Goal: Task Accomplishment & Management: Manage account settings

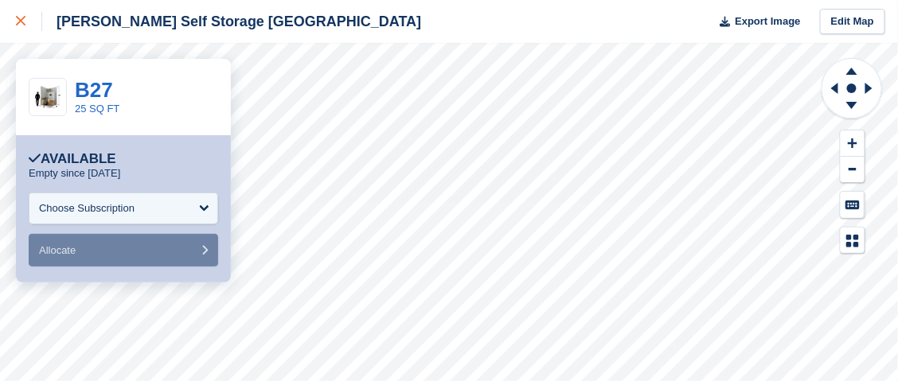
click at [22, 24] on icon at bounding box center [21, 21] width 10 height 10
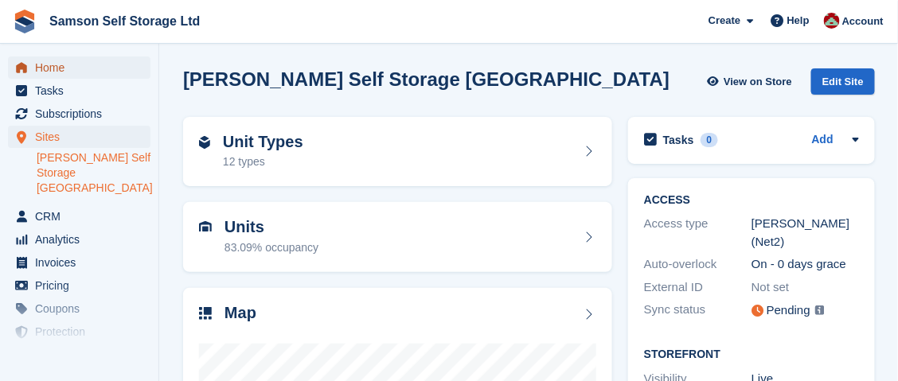
click at [53, 69] on span "Home" at bounding box center [83, 68] width 96 height 22
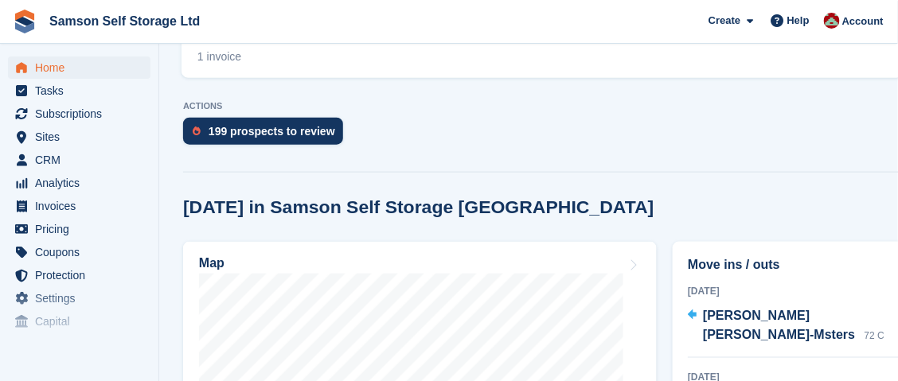
scroll to position [478, 0]
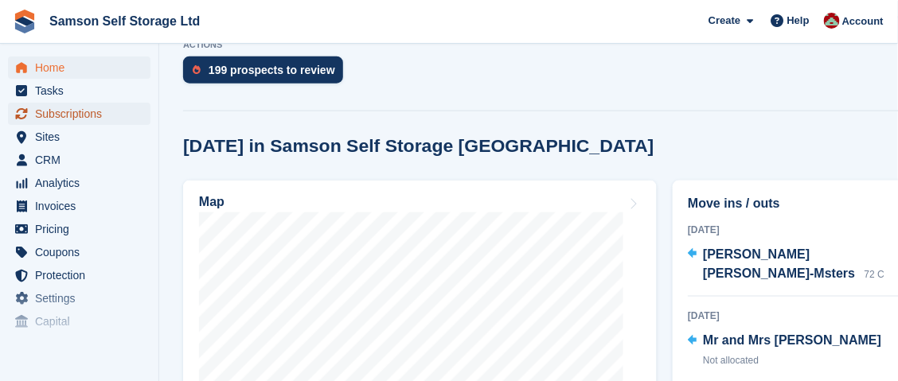
click at [47, 115] on span "Subscriptions" at bounding box center [83, 114] width 96 height 22
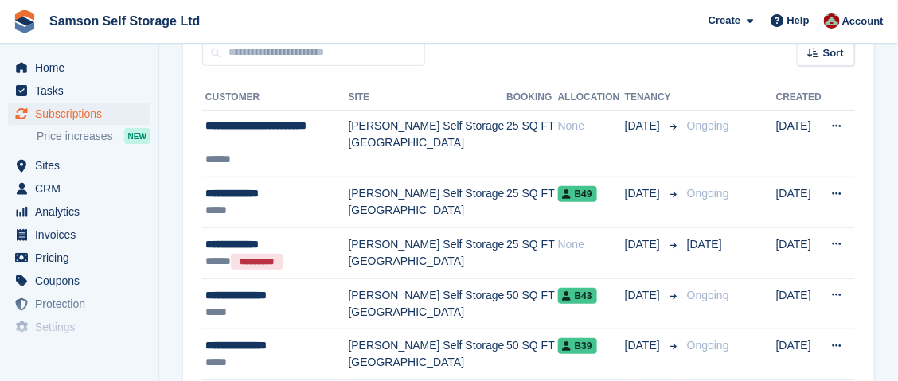
scroll to position [158, 0]
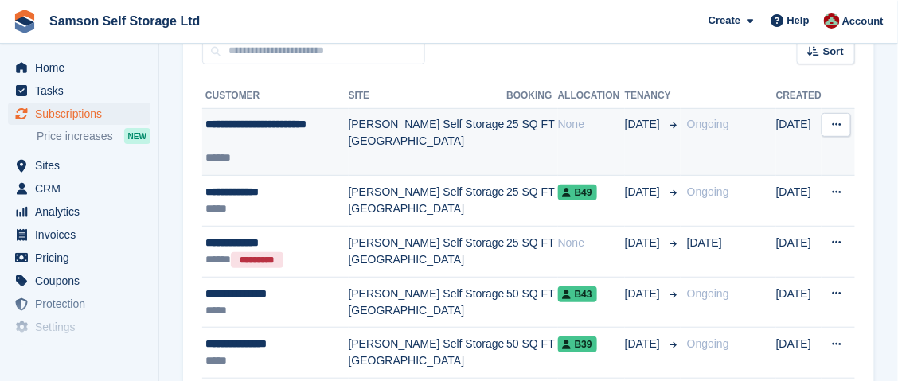
click at [373, 133] on td "[PERSON_NAME] Self Storage [GEOGRAPHIC_DATA]" at bounding box center [428, 142] width 158 height 68
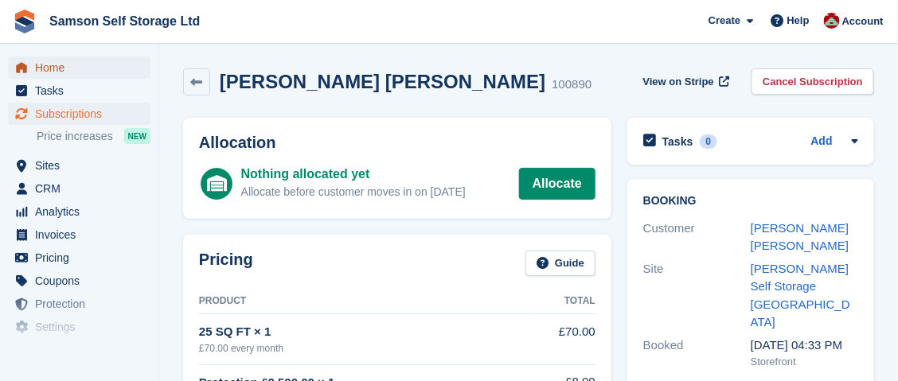
click at [61, 67] on span "Home" at bounding box center [83, 68] width 96 height 22
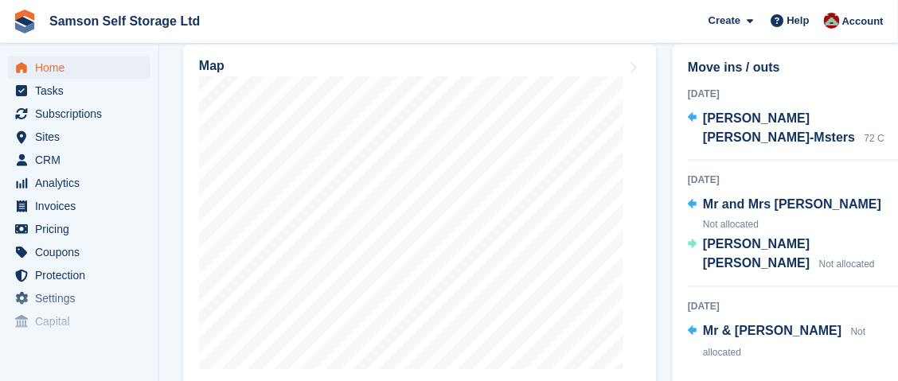
scroll to position [636, 0]
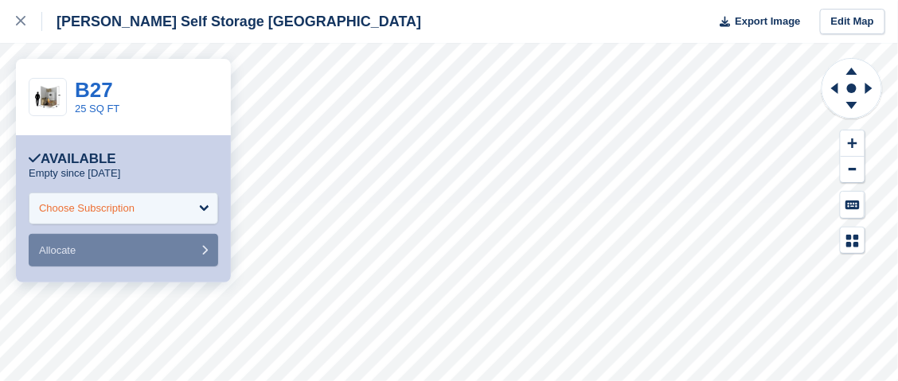
click at [137, 209] on div "Choose Subscription" at bounding box center [124, 209] width 190 height 32
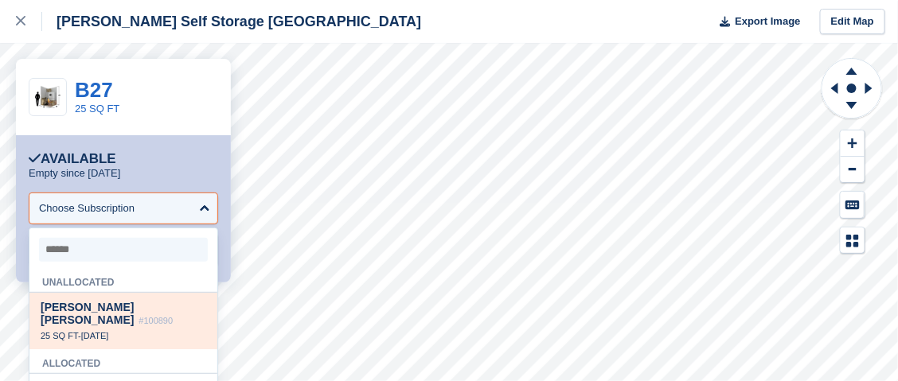
click at [90, 313] on span "Lee James Martin-McDonald" at bounding box center [87, 313] width 93 height 25
select select "******"
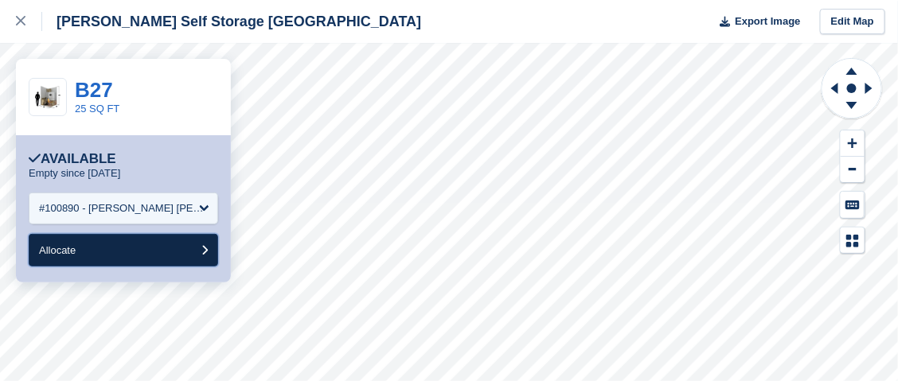
click at [111, 250] on button "Allocate" at bounding box center [124, 250] width 190 height 33
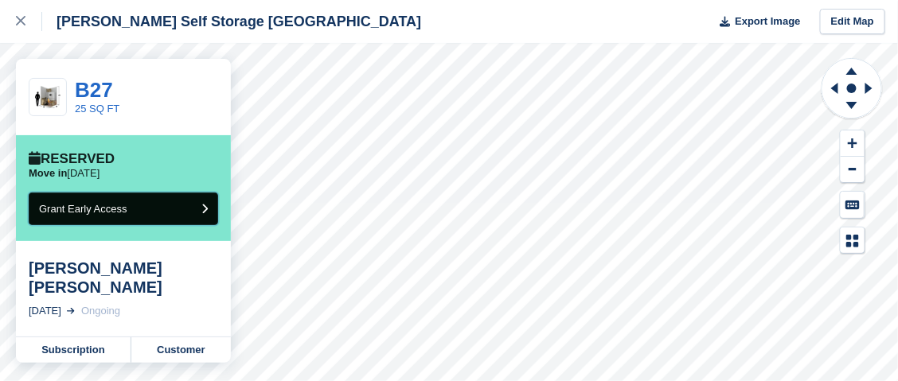
click at [119, 209] on span "Grant Early Access" at bounding box center [83, 209] width 88 height 12
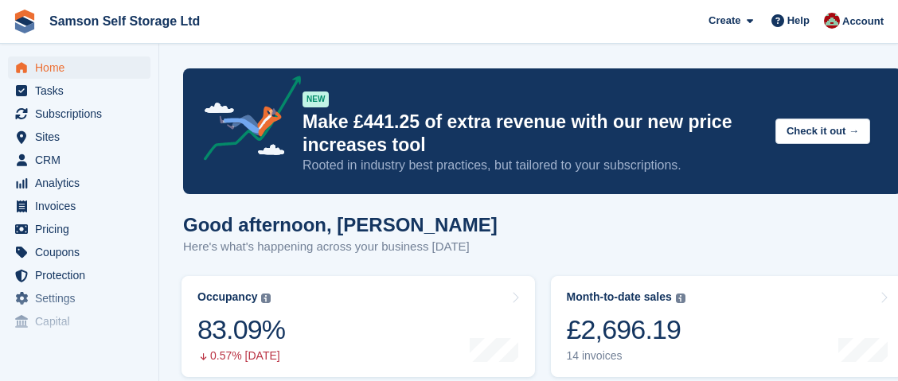
scroll to position [636, 0]
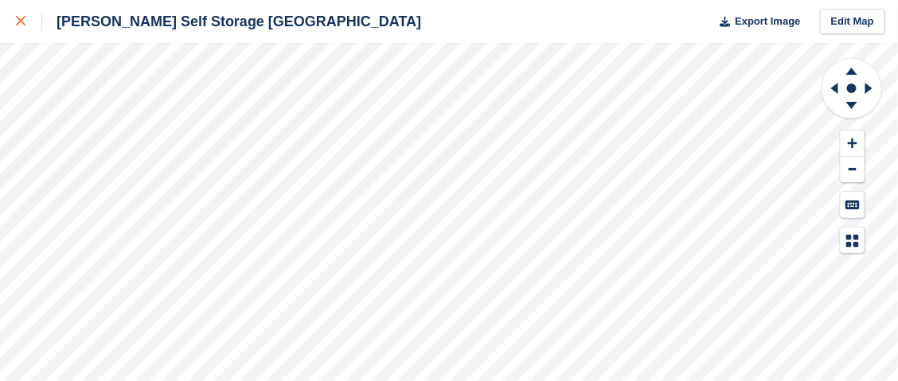
click at [29, 17] on div at bounding box center [29, 21] width 26 height 19
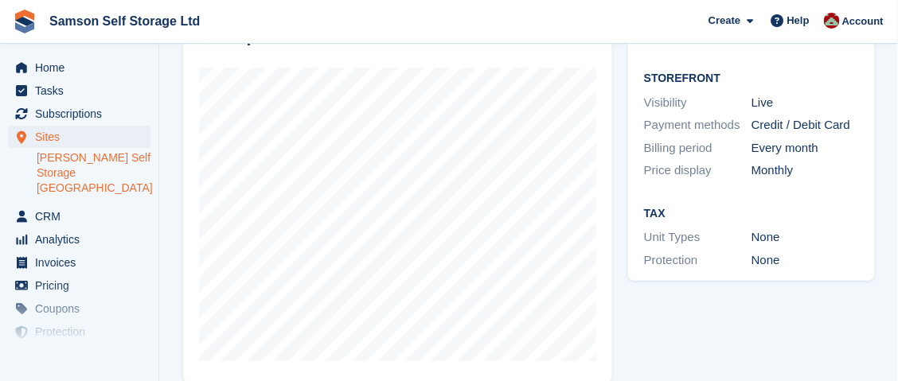
scroll to position [297, 0]
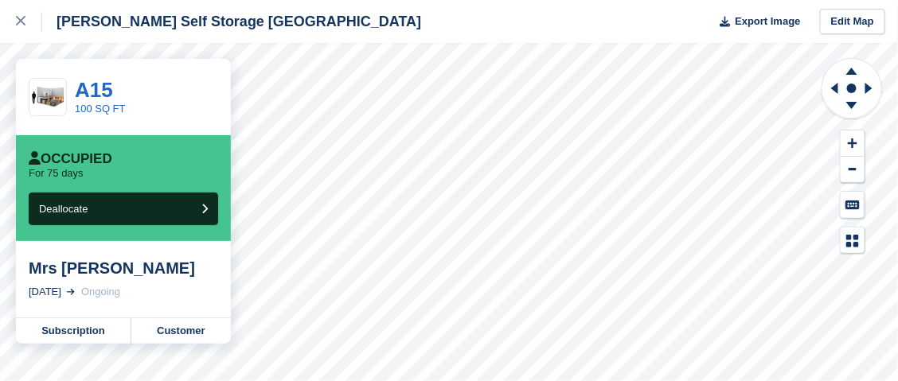
click at [96, 276] on div "Mrs [PERSON_NAME]" at bounding box center [124, 268] width 190 height 19
click at [100, 91] on link "A15" at bounding box center [94, 90] width 38 height 24
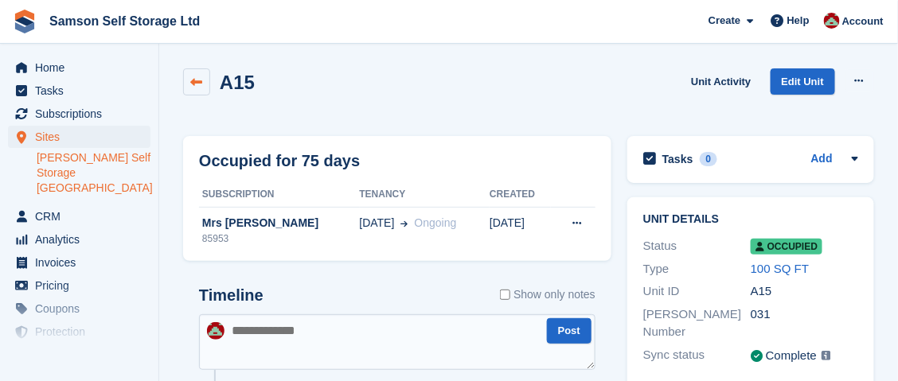
click at [200, 86] on icon at bounding box center [197, 82] width 12 height 12
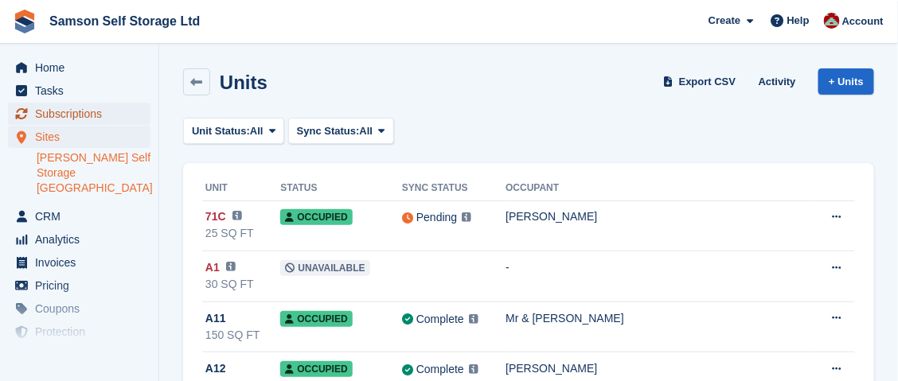
click at [73, 118] on span "Subscriptions" at bounding box center [83, 114] width 96 height 22
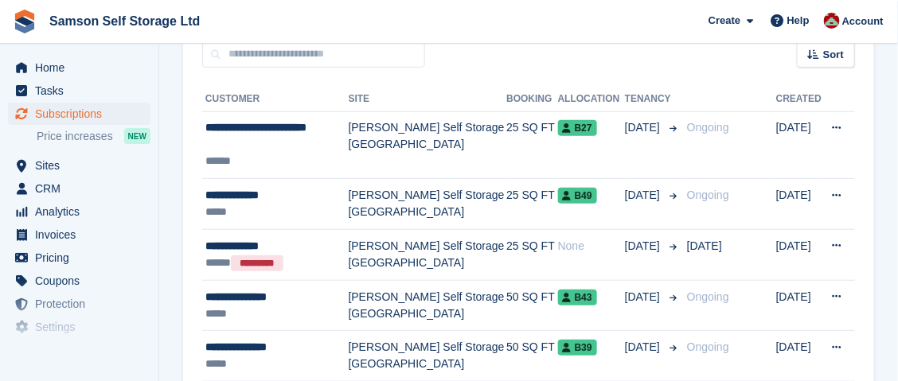
scroll to position [158, 0]
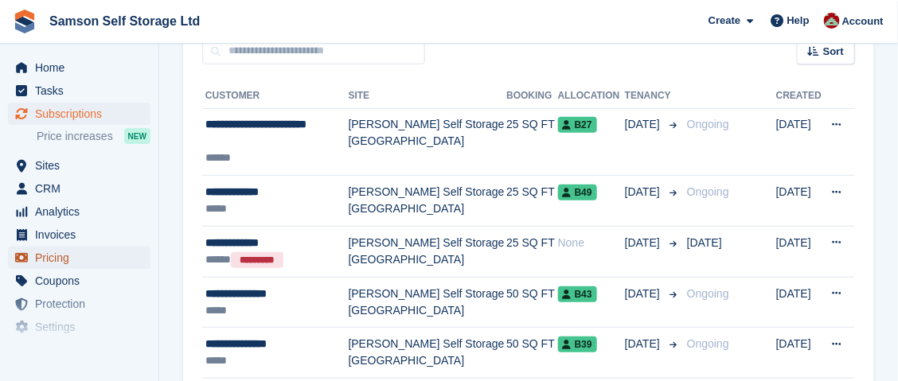
click at [63, 262] on span "Pricing" at bounding box center [83, 258] width 96 height 22
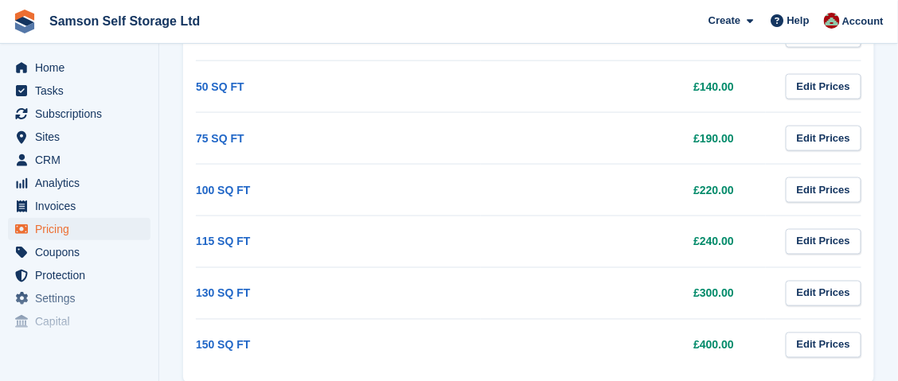
scroll to position [557, 0]
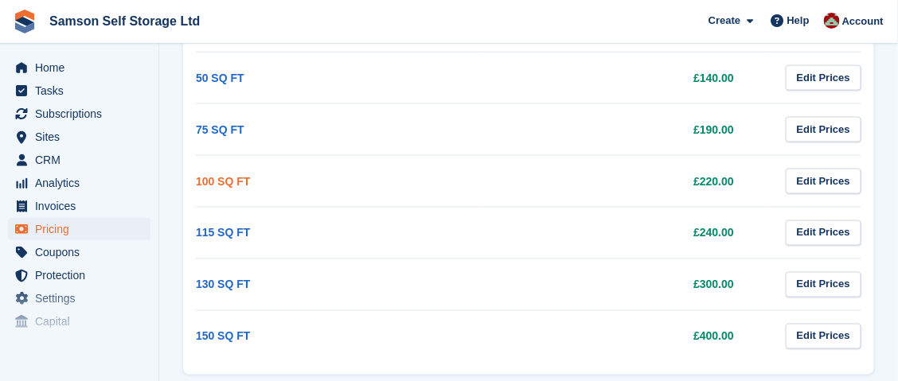
click at [215, 184] on link "100 SQ FT" at bounding box center [223, 181] width 54 height 13
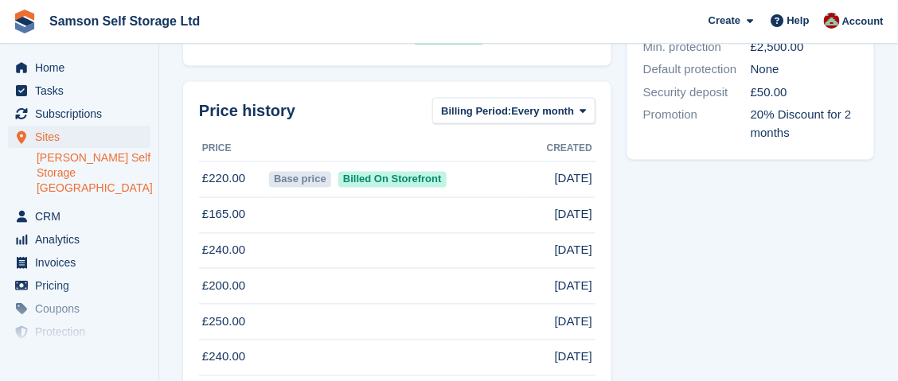
scroll to position [478, 0]
